Goal: Task Accomplishment & Management: Manage account settings

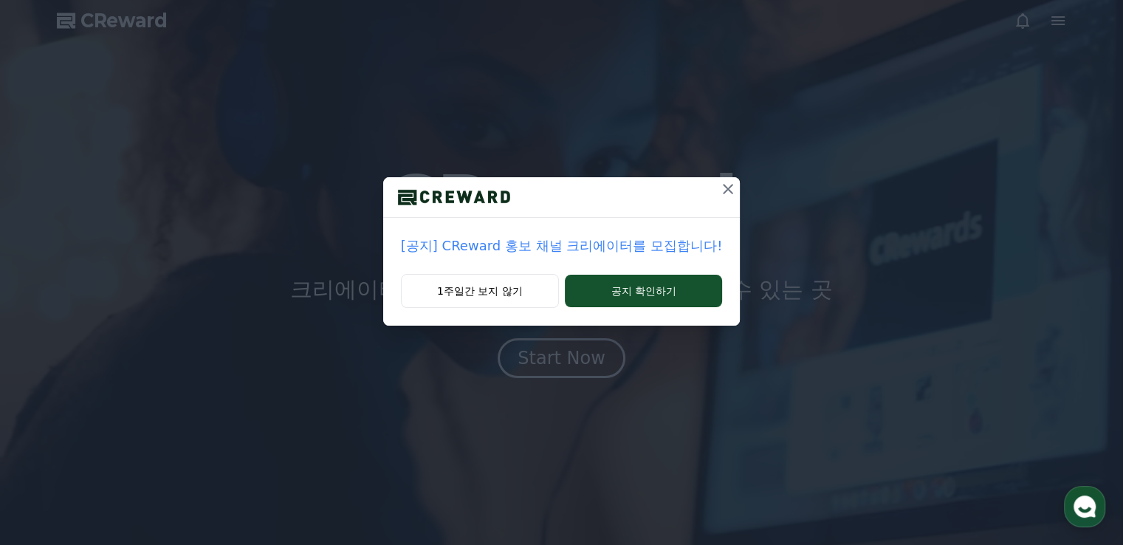
click at [723, 186] on icon at bounding box center [728, 189] width 10 height 10
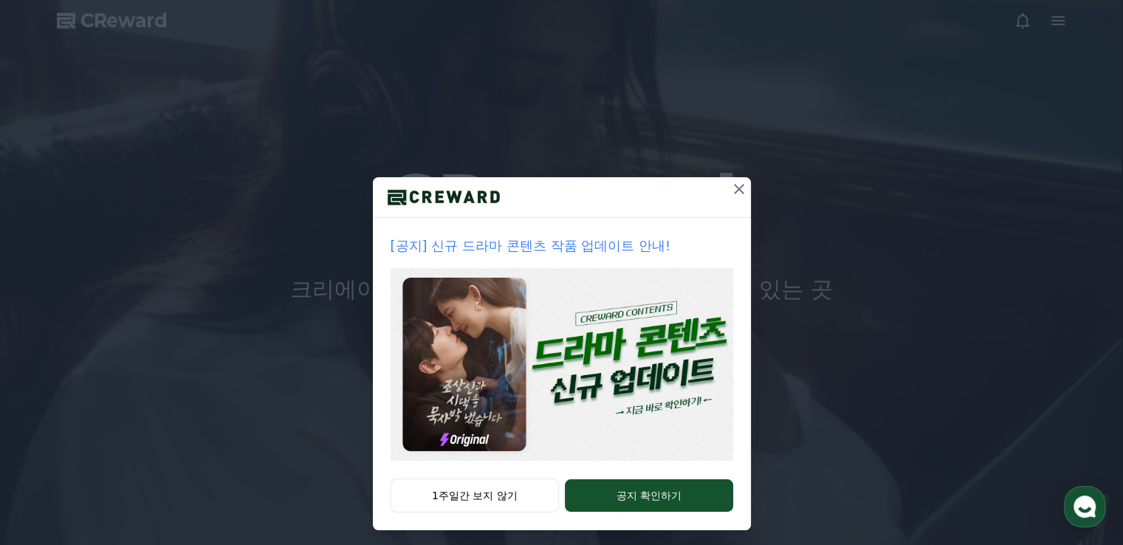
drag, startPoint x: 735, startPoint y: 190, endPoint x: 733, endPoint y: 197, distance: 7.5
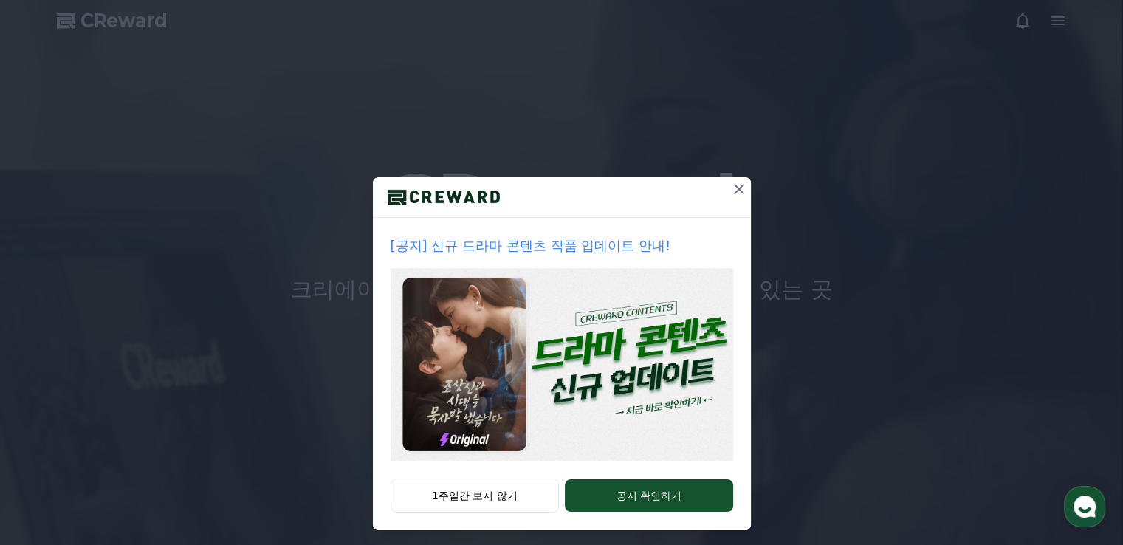
click at [734, 190] on icon at bounding box center [739, 189] width 10 height 10
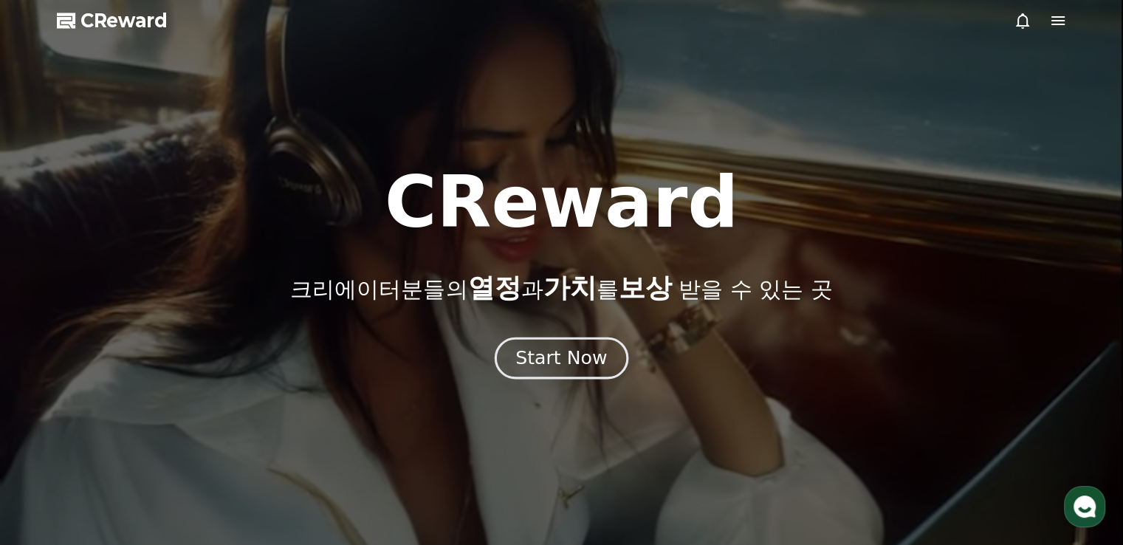
click at [571, 362] on div "Start Now" at bounding box center [561, 358] width 92 height 25
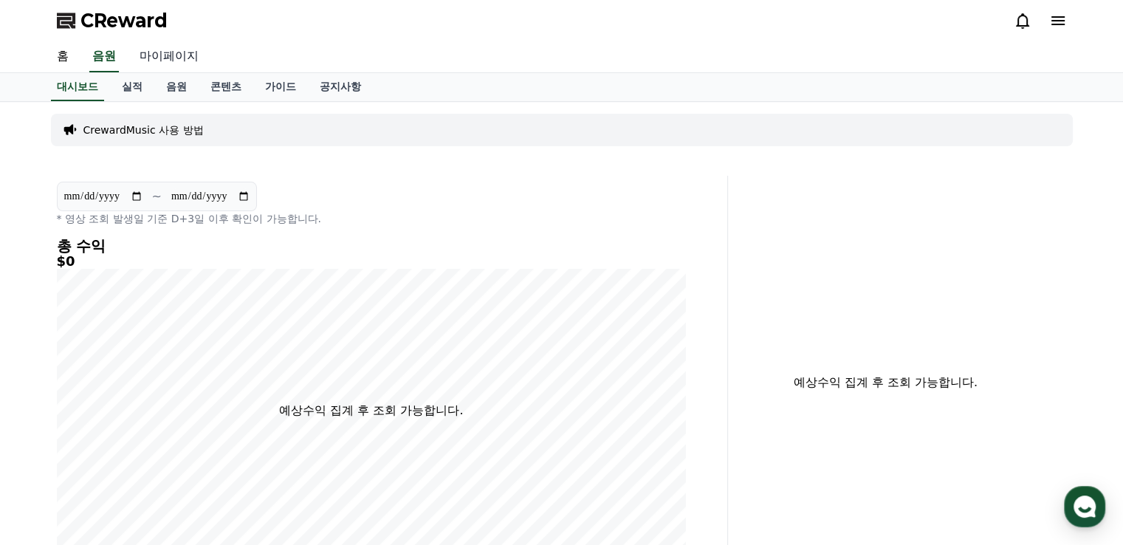
click at [162, 64] on link "마이페이지" at bounding box center [169, 56] width 83 height 31
select select "**********"
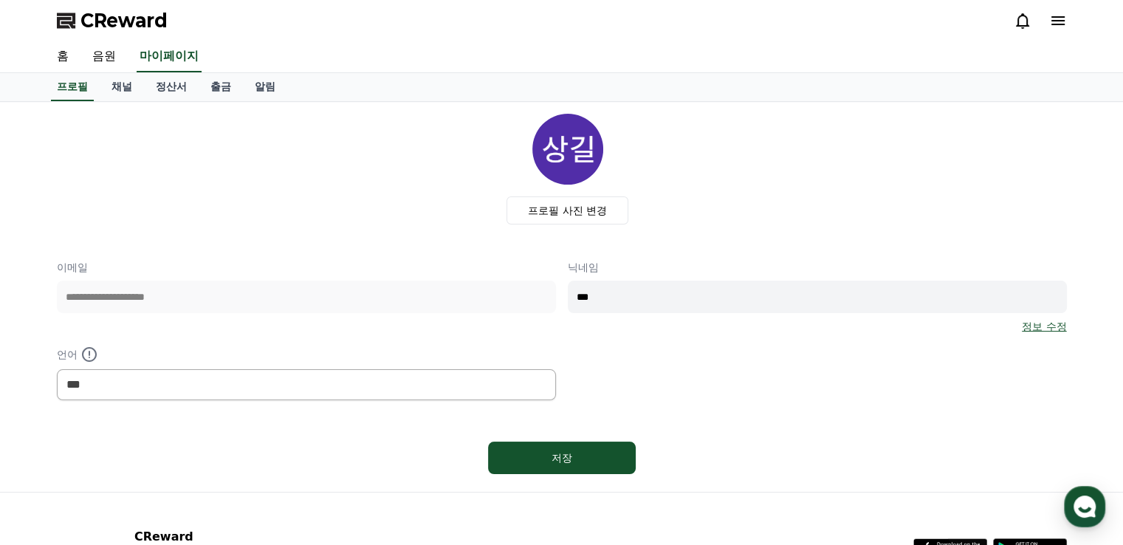
click at [579, 144] on img at bounding box center [567, 149] width 71 height 71
drag, startPoint x: 118, startPoint y: 86, endPoint x: 117, endPoint y: 95, distance: 8.9
click at [120, 87] on link "채널" at bounding box center [122, 87] width 44 height 28
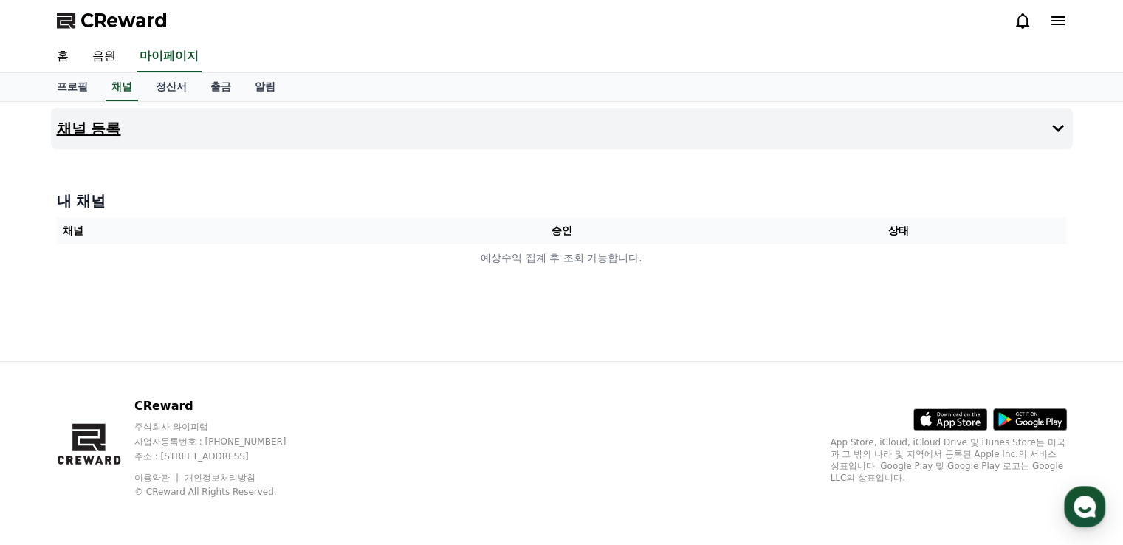
click at [66, 132] on h4 "채널 등록" at bounding box center [89, 128] width 64 height 16
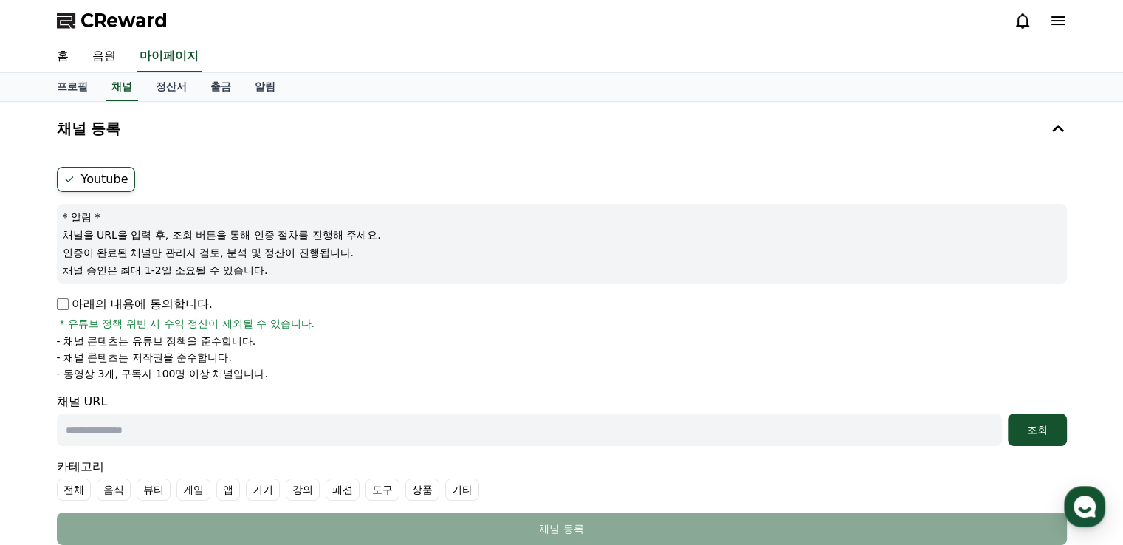
scroll to position [246, 0]
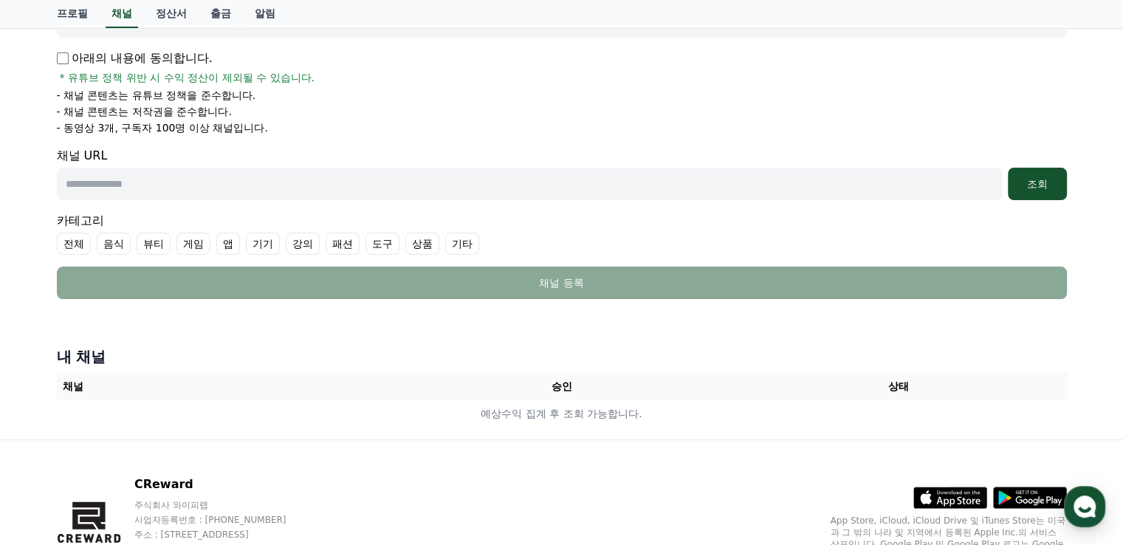
click at [278, 190] on input "text" at bounding box center [529, 184] width 945 height 32
paste input "**********"
type input "**********"
click at [1026, 176] on div "조회" at bounding box center [1037, 183] width 47 height 15
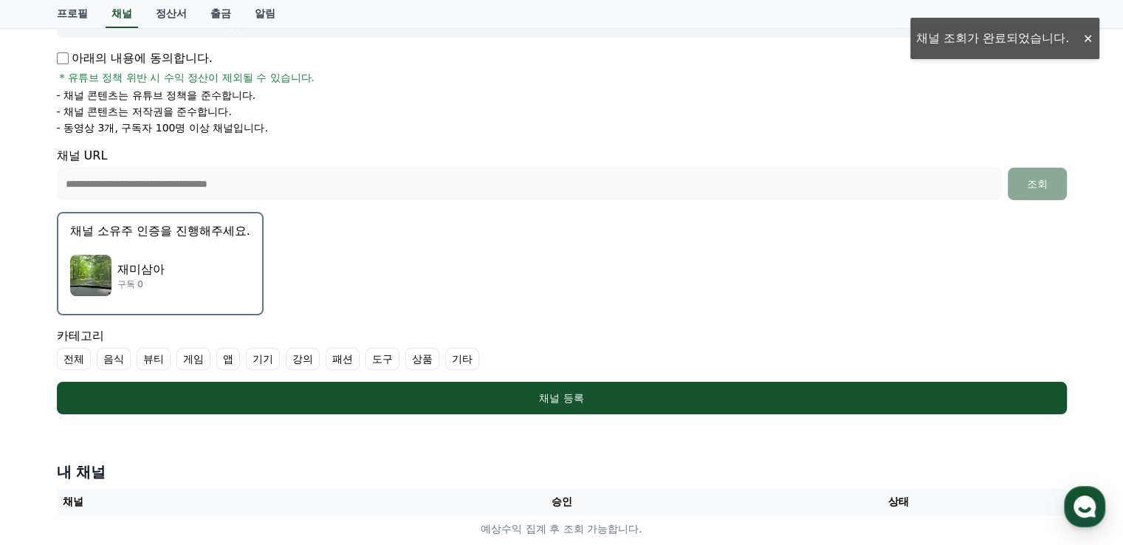
click at [193, 273] on div "재미삼아 구독 0" at bounding box center [160, 275] width 180 height 59
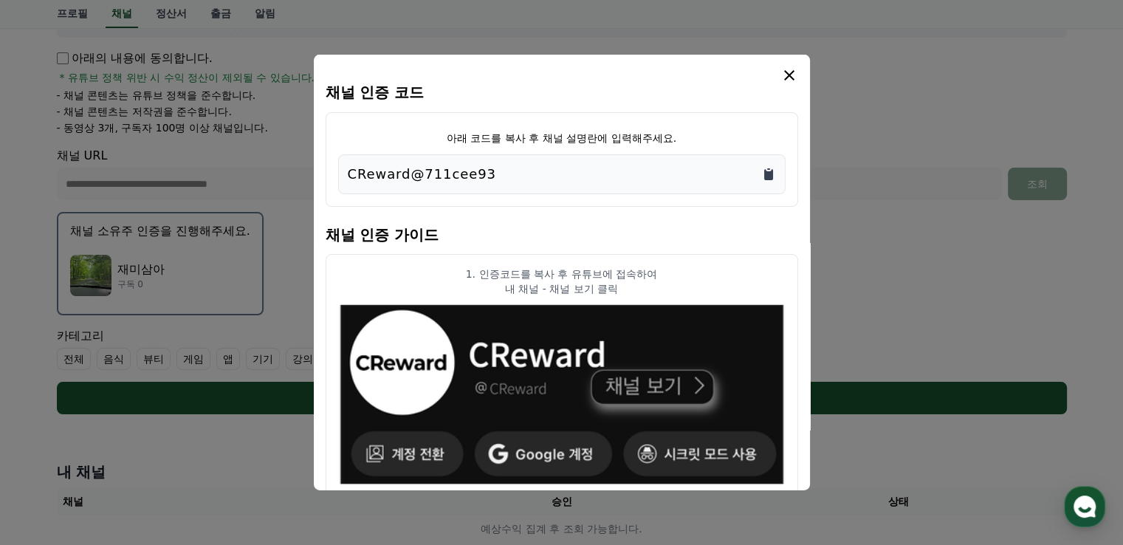
click at [768, 173] on icon "Copy to clipboard" at bounding box center [768, 174] width 9 height 11
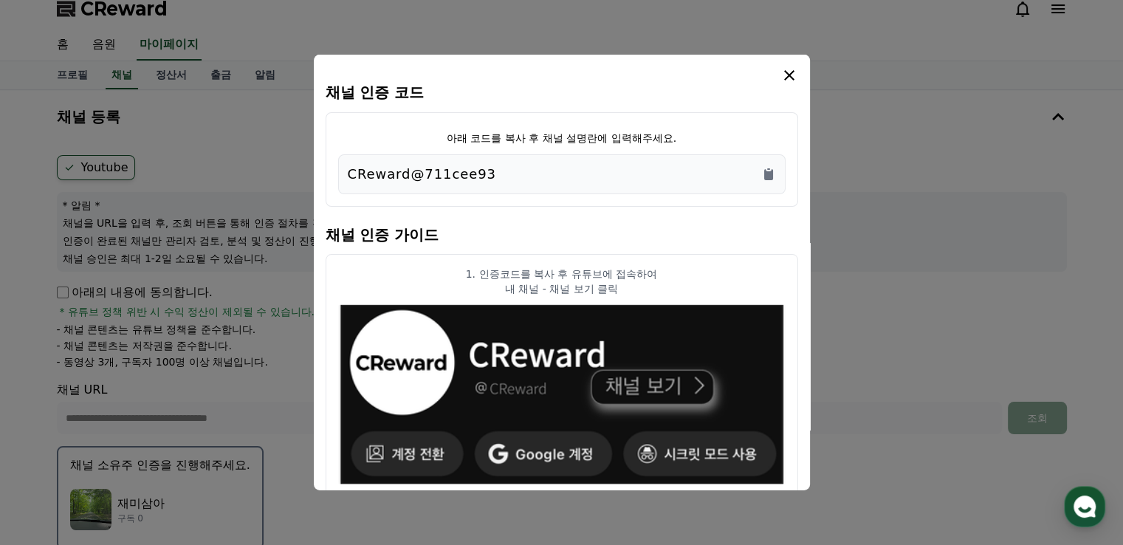
scroll to position [0, 0]
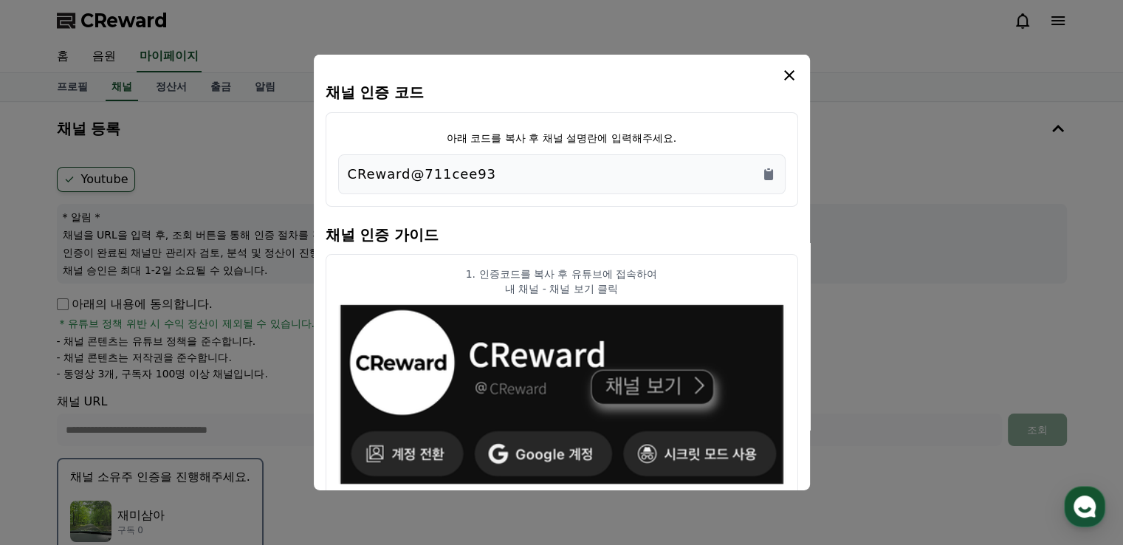
click at [791, 78] on icon "modal" at bounding box center [789, 75] width 18 height 18
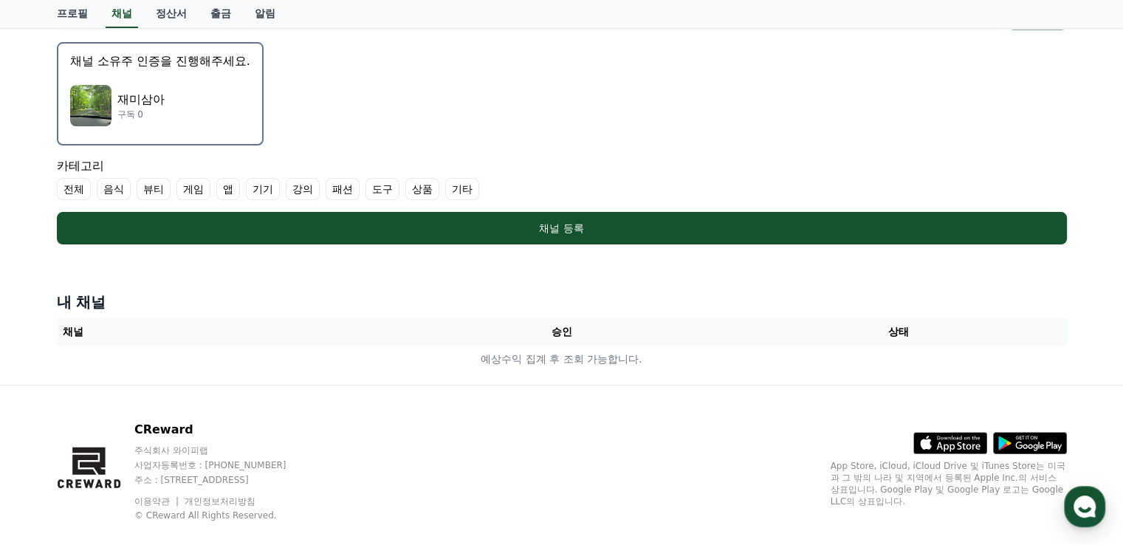
scroll to position [437, 0]
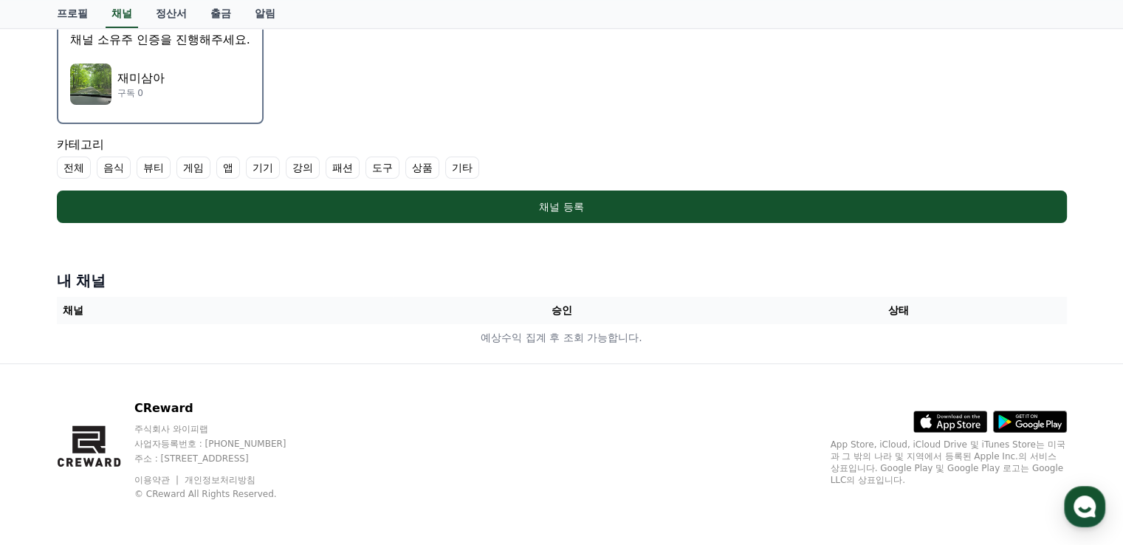
drag, startPoint x: 568, startPoint y: 210, endPoint x: 515, endPoint y: 247, distance: 64.1
click at [568, 209] on div "채널 등록" at bounding box center [561, 206] width 951 height 15
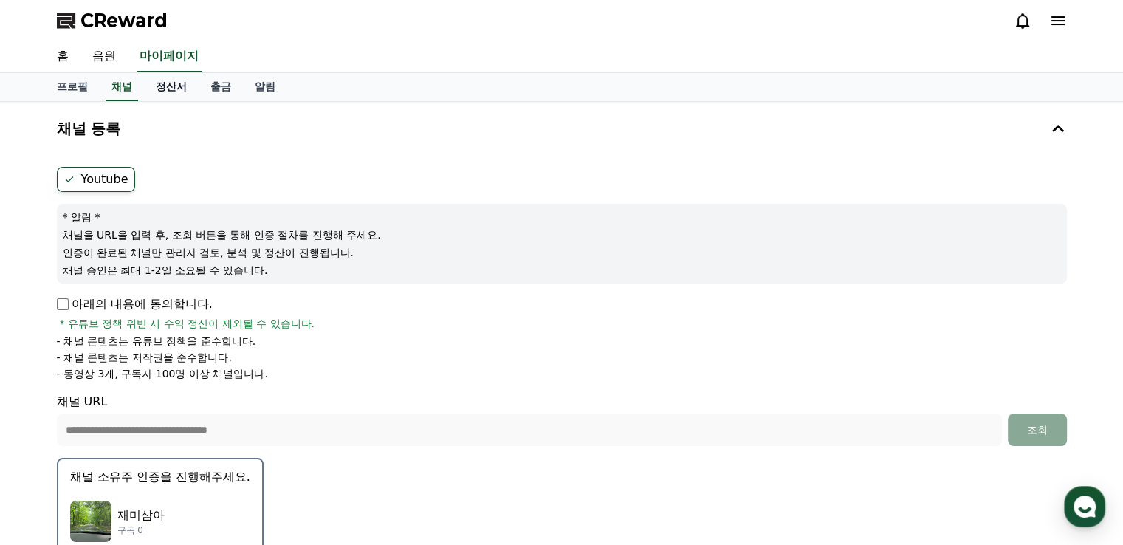
click at [172, 86] on link "정산서" at bounding box center [171, 87] width 55 height 28
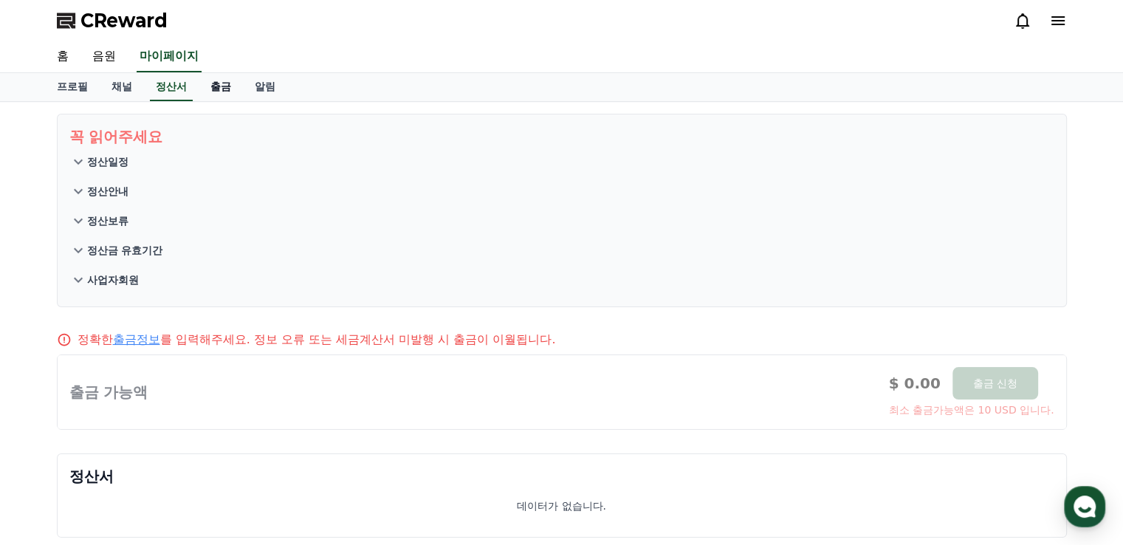
click at [210, 83] on link "출금" at bounding box center [221, 87] width 44 height 28
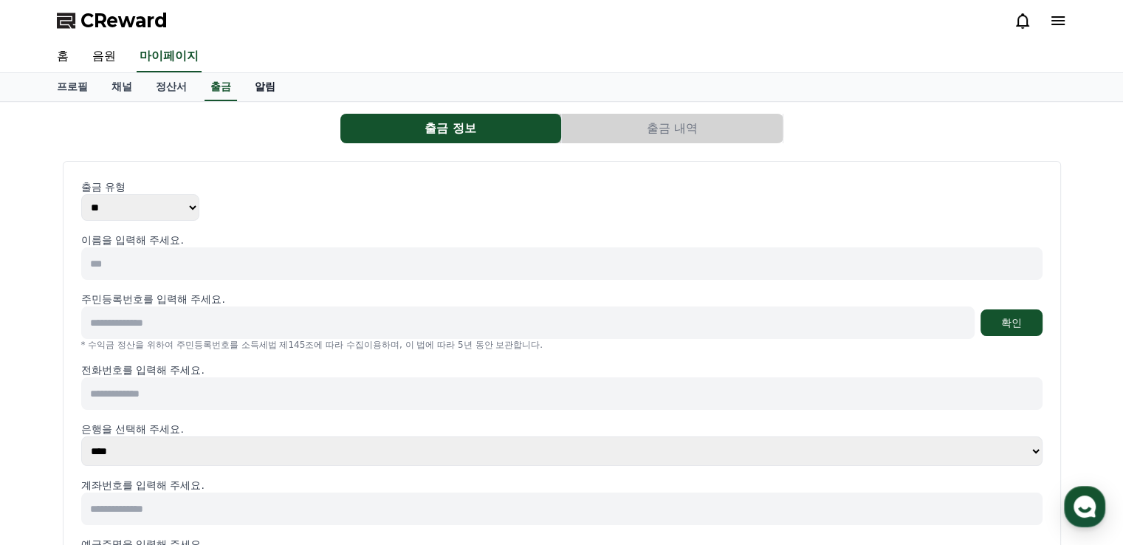
click at [256, 86] on link "알림" at bounding box center [265, 87] width 44 height 28
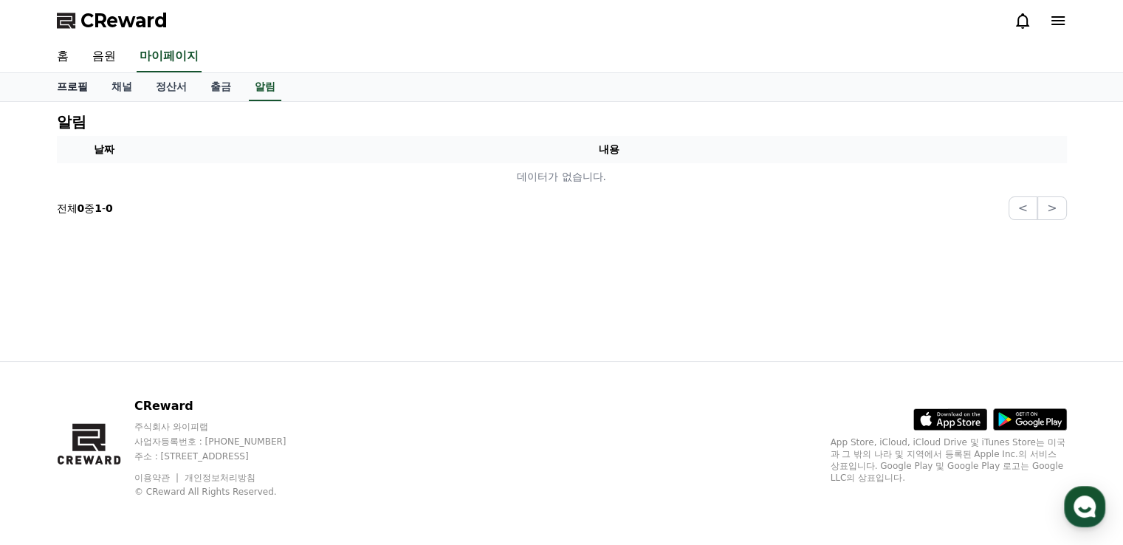
click at [66, 92] on link "프로필" at bounding box center [72, 87] width 55 height 28
select select "**********"
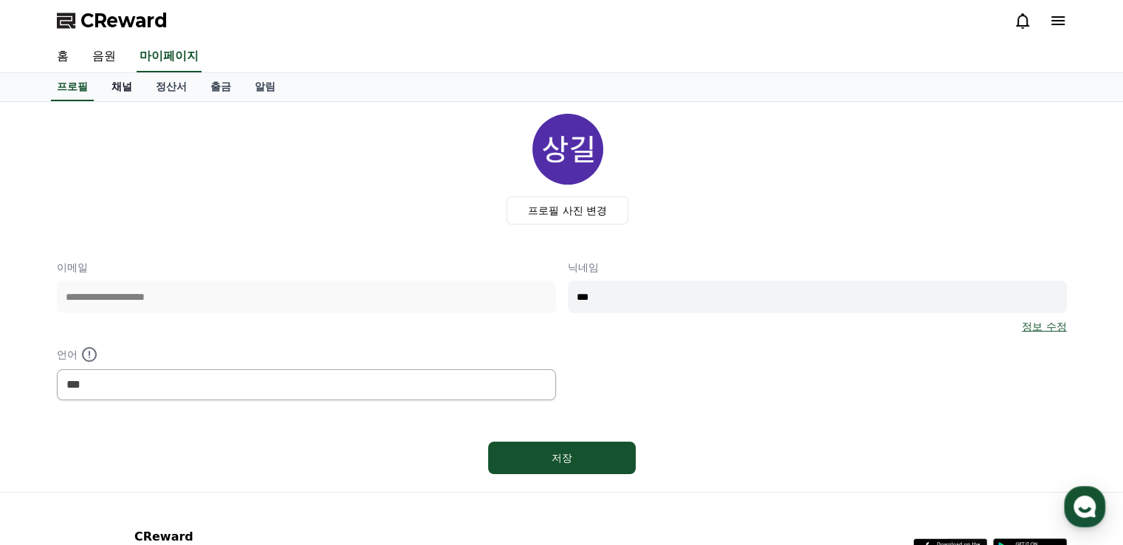
click at [121, 88] on link "채널" at bounding box center [122, 87] width 44 height 28
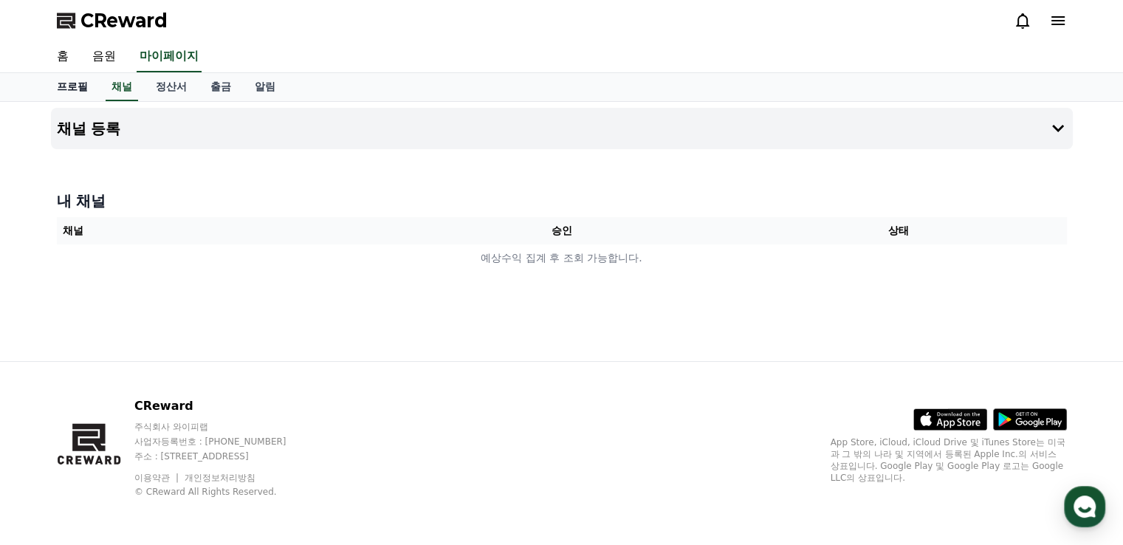
click at [79, 87] on link "프로필" at bounding box center [72, 87] width 55 height 28
select select "**********"
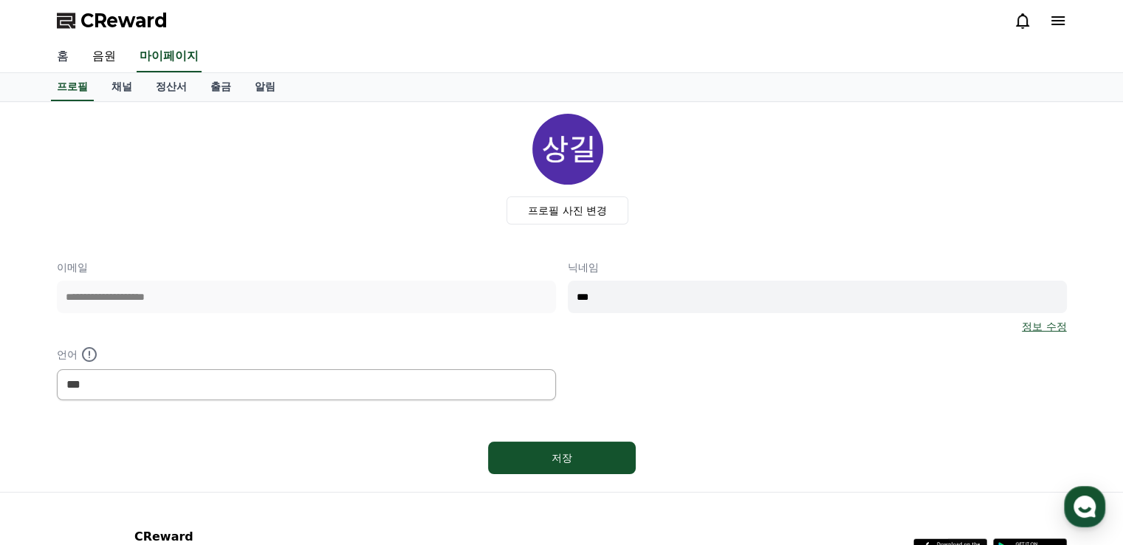
click at [65, 69] on link "홈" at bounding box center [62, 56] width 35 height 31
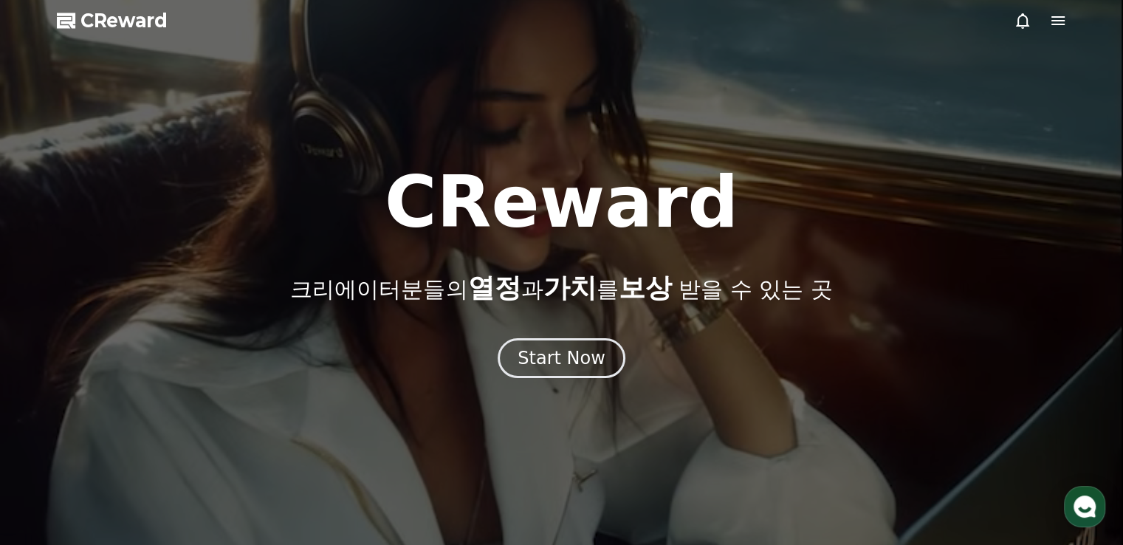
click at [1060, 32] on div at bounding box center [561, 272] width 1123 height 545
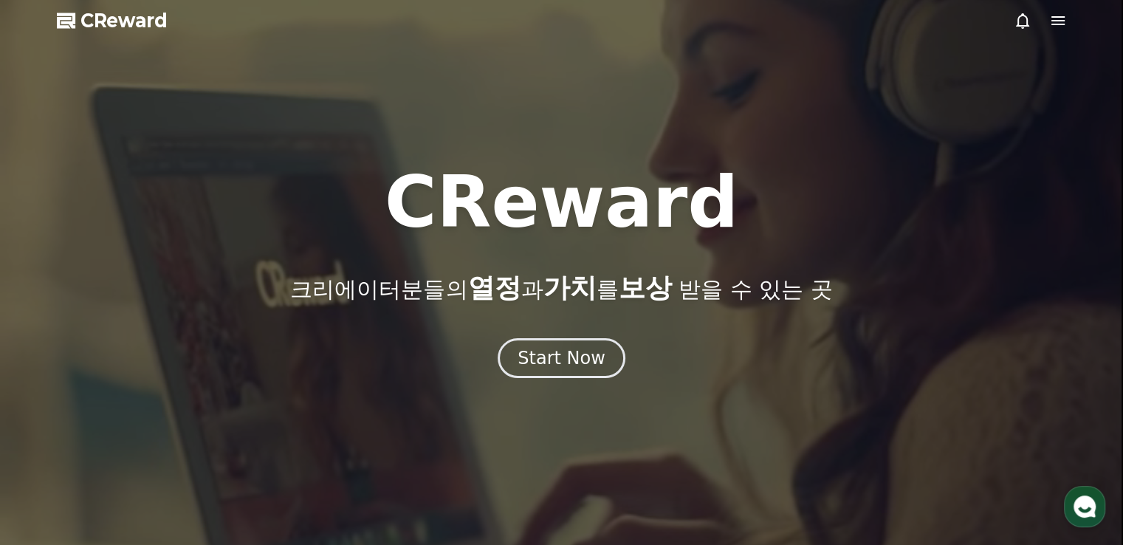
click at [1060, 21] on icon at bounding box center [1057, 20] width 13 height 9
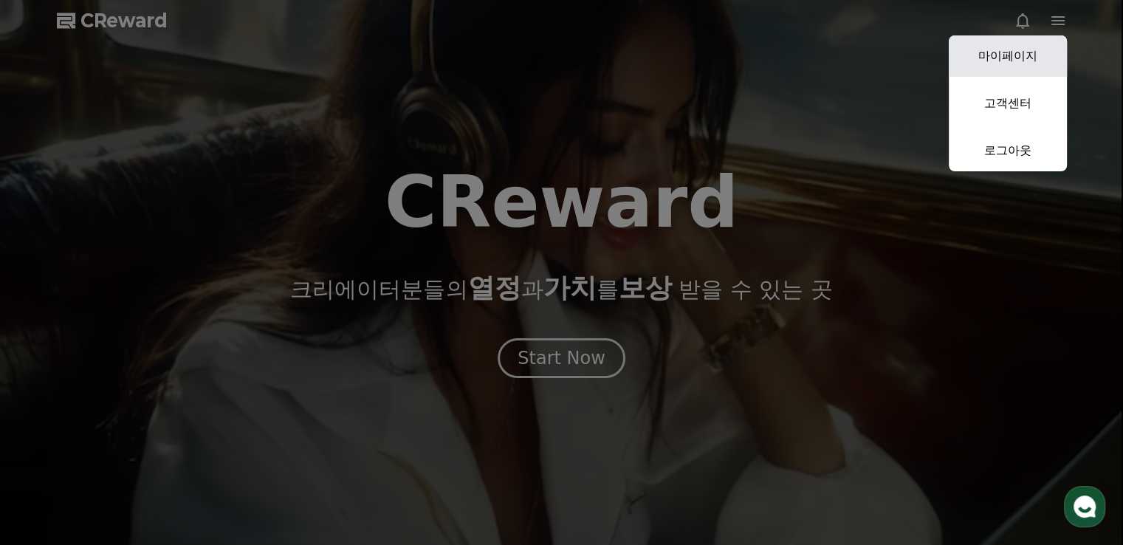
click at [1031, 64] on link "마이페이지" at bounding box center [1008, 55] width 118 height 41
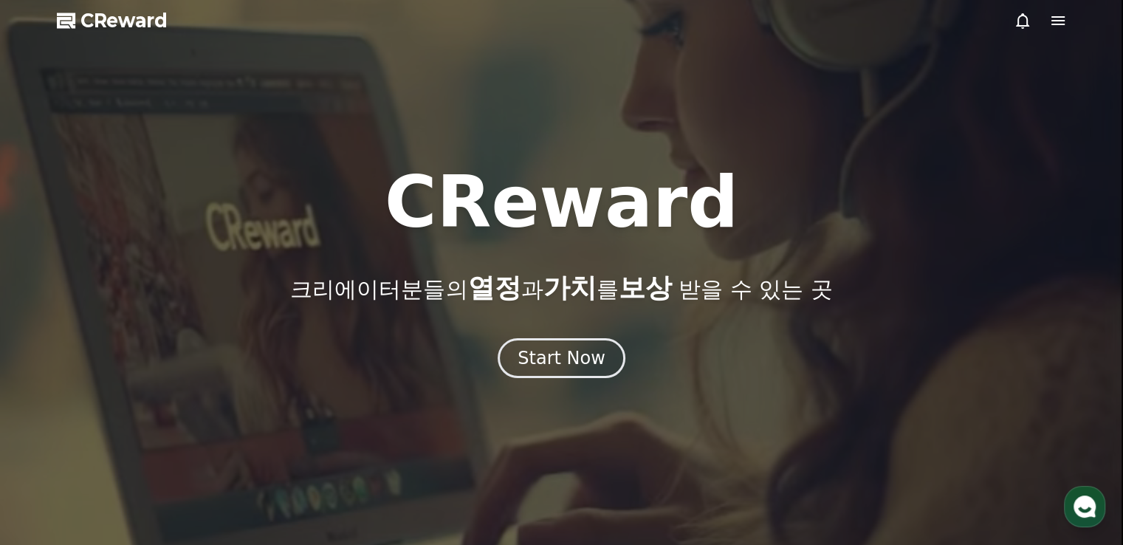
select select "**********"
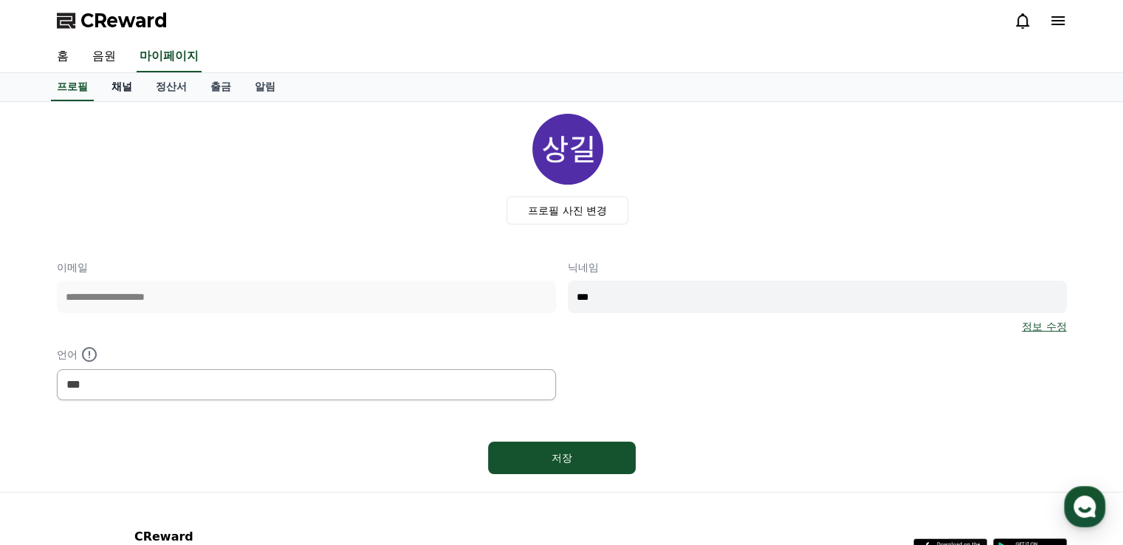
click at [136, 89] on link "채널" at bounding box center [122, 87] width 44 height 28
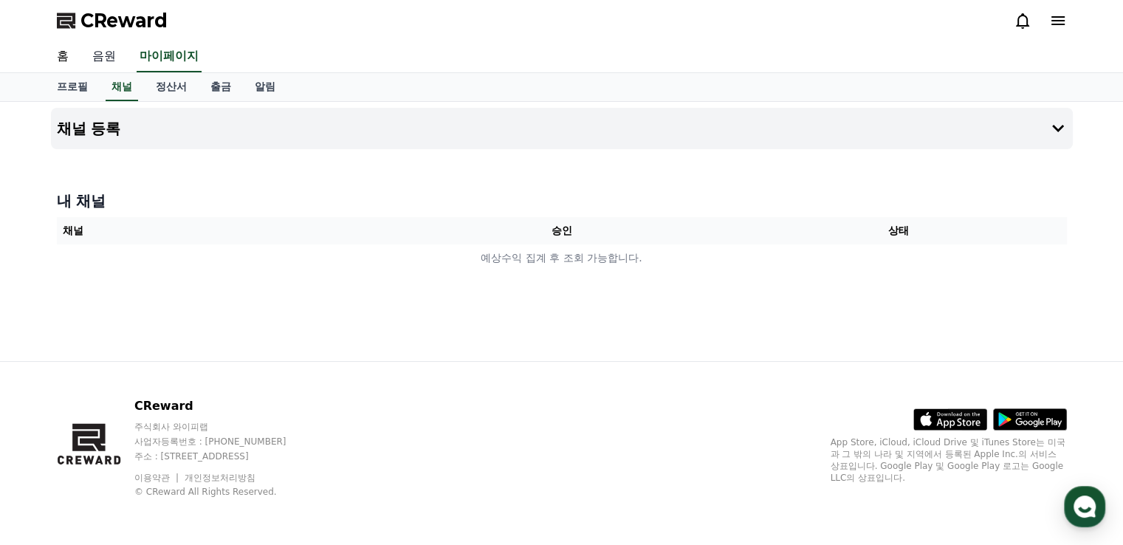
click at [101, 54] on link "음원" at bounding box center [103, 56] width 47 height 31
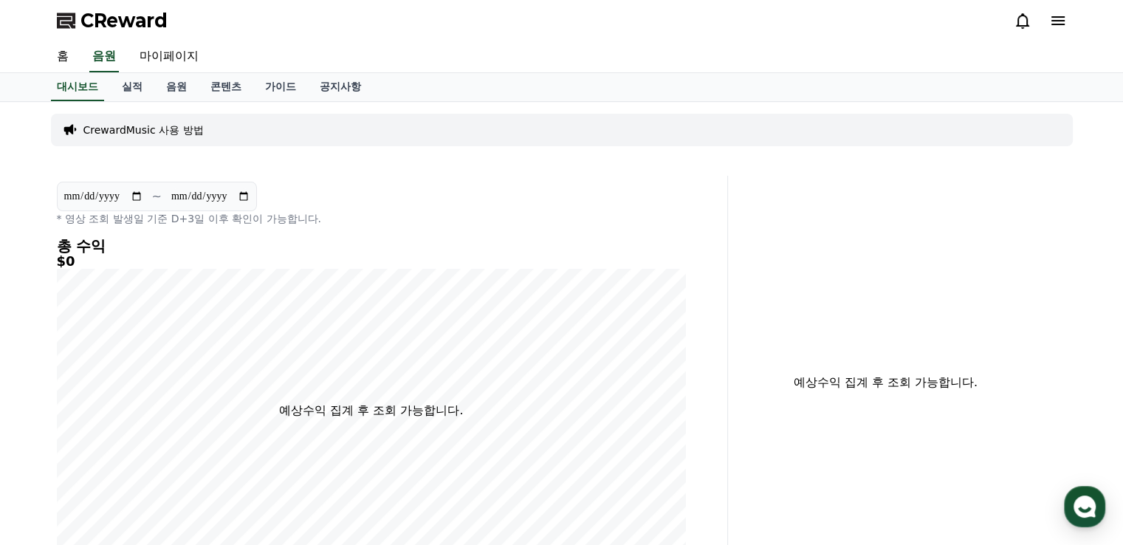
click at [252, 129] on div "CrewardMusic 사용 방법" at bounding box center [562, 130] width 1022 height 32
click at [142, 131] on p "CrewardMusic 사용 방법" at bounding box center [143, 130] width 120 height 15
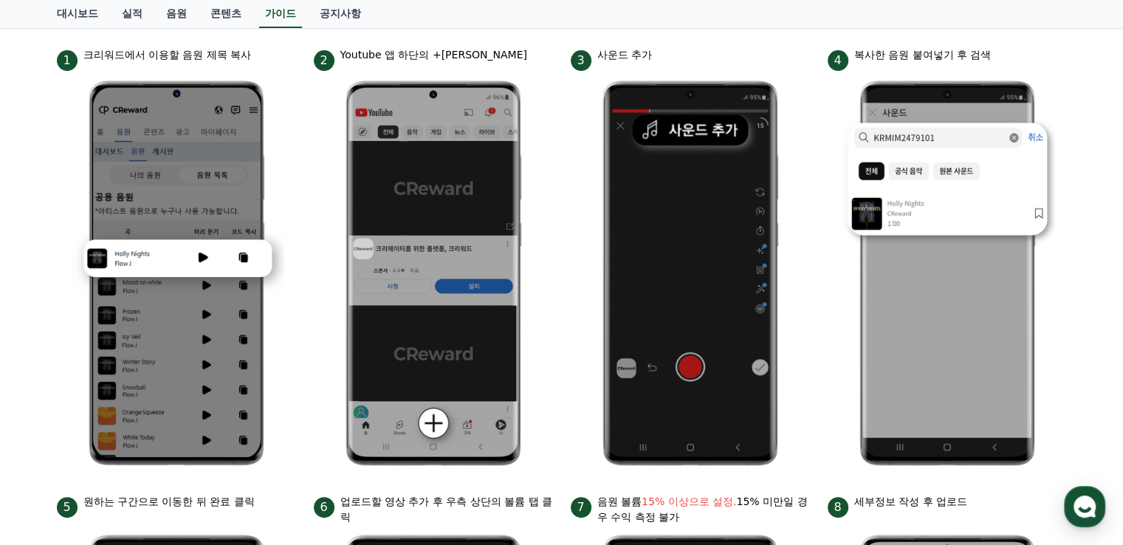
scroll to position [246, 0]
